Goal: Check status

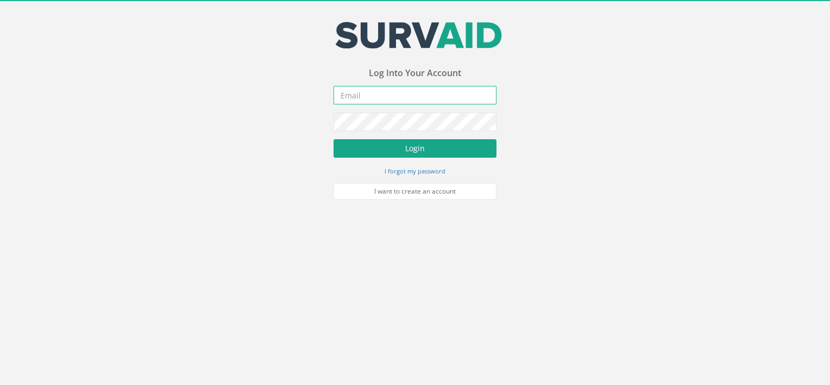
type input "[PERSON_NAME][EMAIL_ADDRESS][DOMAIN_NAME]"
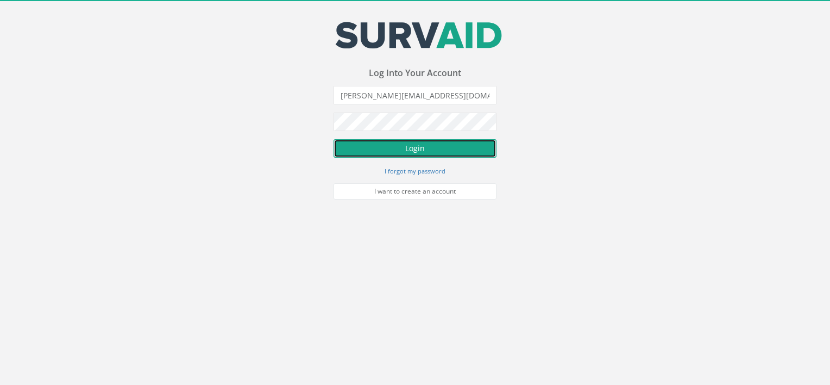
click at [395, 139] on button "Login" at bounding box center [415, 148] width 163 height 18
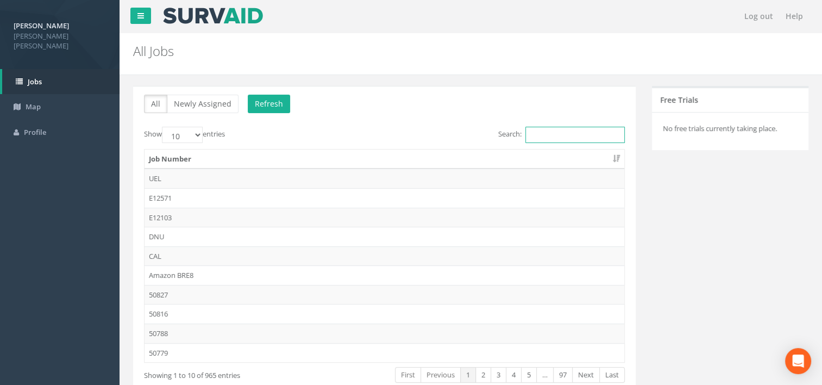
click at [543, 141] on input "Search:" at bounding box center [574, 135] width 99 height 16
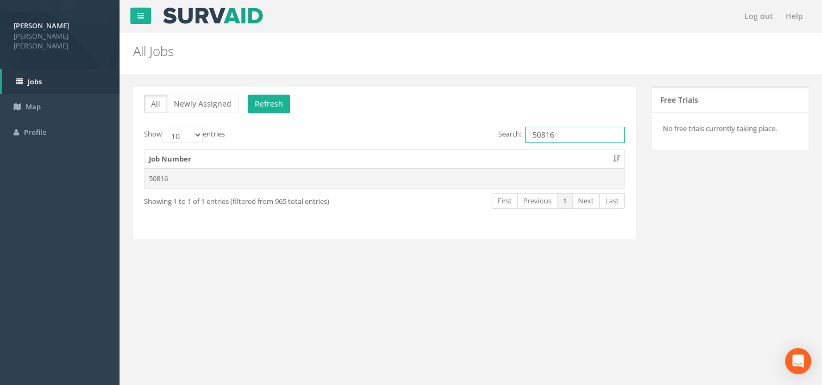
type input "50816"
click at [192, 183] on td "50816" at bounding box center [384, 178] width 480 height 20
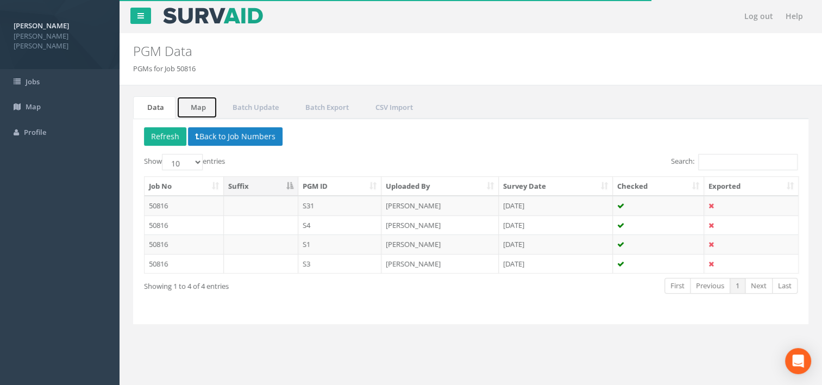
click at [200, 112] on link "Map" at bounding box center [197, 107] width 41 height 22
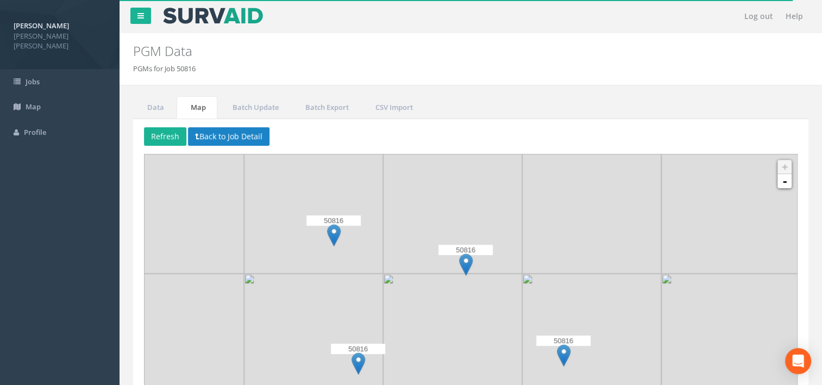
drag, startPoint x: 491, startPoint y: 329, endPoint x: 469, endPoint y: 354, distance: 33.1
click at [469, 354] on img at bounding box center [452, 342] width 139 height 139
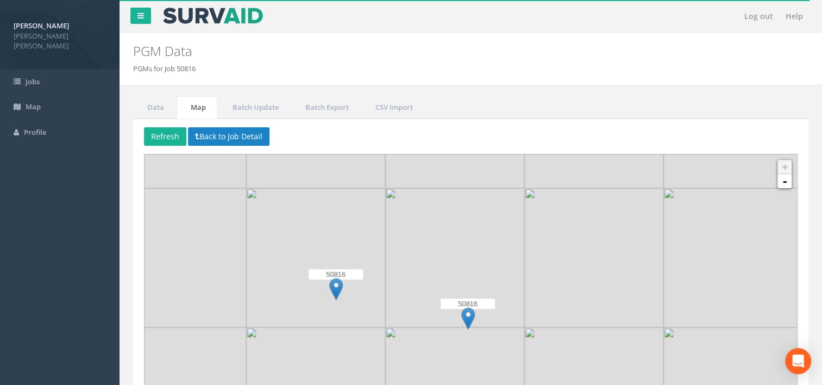
drag, startPoint x: 501, startPoint y: 295, endPoint x: 501, endPoint y: 348, distance: 52.1
click at [154, 104] on link "Data" at bounding box center [154, 107] width 42 height 22
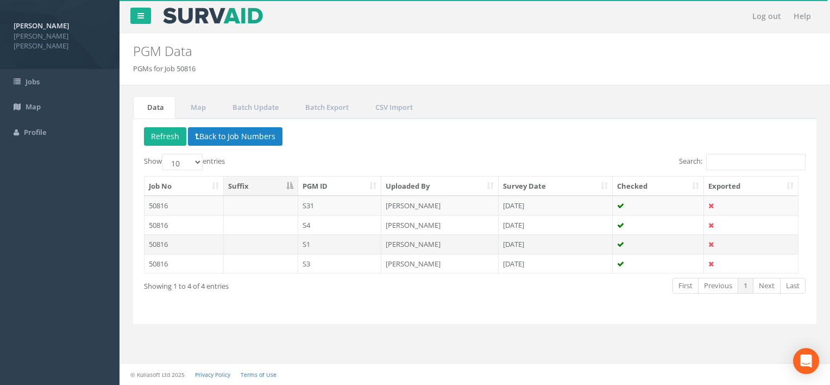
click at [315, 244] on td "S1" at bounding box center [340, 244] width 84 height 20
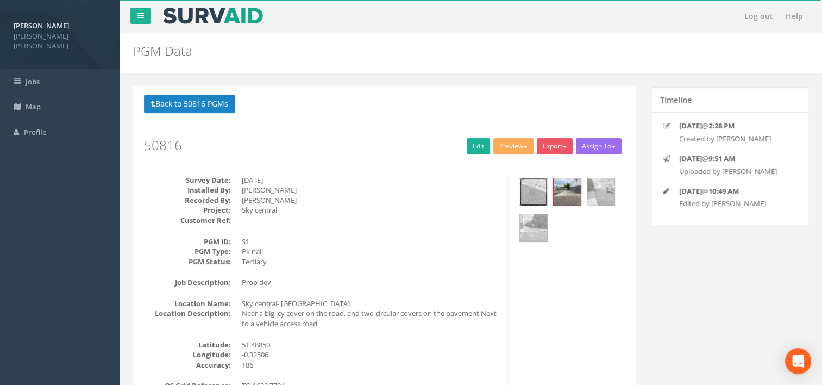
click at [531, 187] on img at bounding box center [533, 191] width 27 height 27
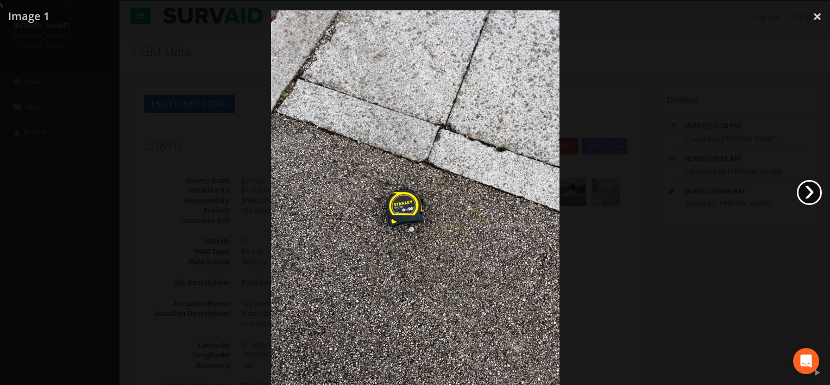
click at [813, 197] on link "›" at bounding box center [809, 192] width 25 height 25
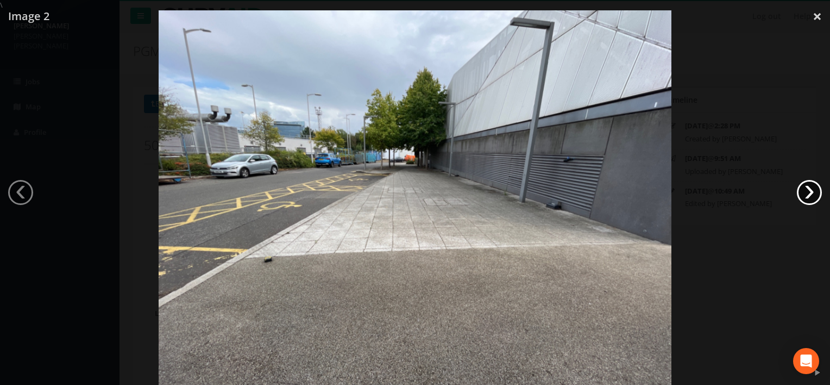
click at [812, 197] on link "›" at bounding box center [809, 192] width 25 height 25
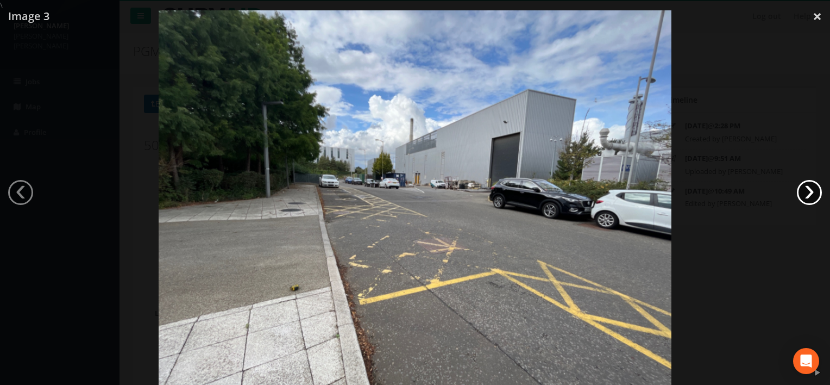
click at [812, 197] on link "›" at bounding box center [809, 192] width 25 height 25
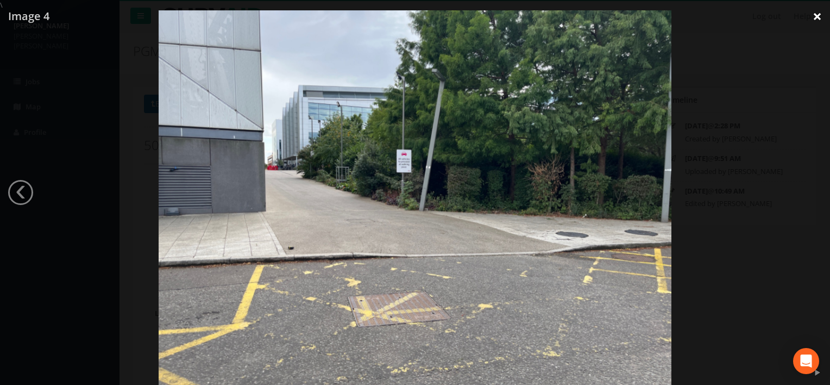
click at [807, 17] on link "×" at bounding box center [817, 16] width 26 height 33
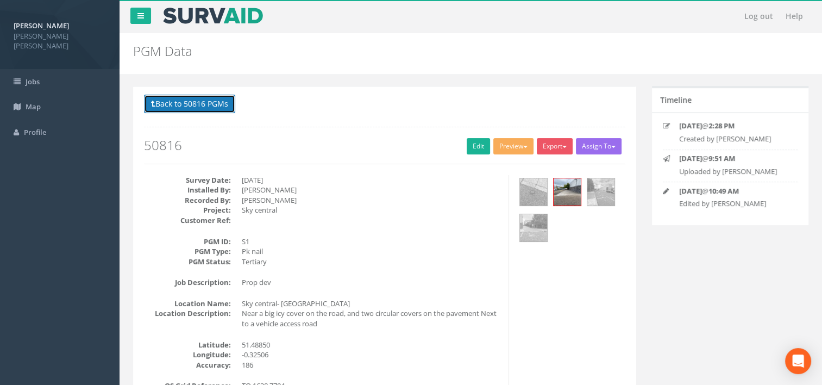
click at [169, 106] on button "Back to 50816 PGMs" at bounding box center [189, 104] width 91 height 18
